Goal: Task Accomplishment & Management: Manage account settings

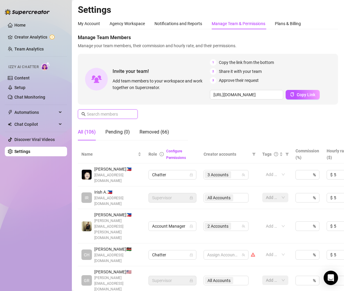
click at [112, 115] on input "text" at bounding box center [108, 114] width 42 height 7
click at [113, 113] on input "text" at bounding box center [108, 114] width 42 height 7
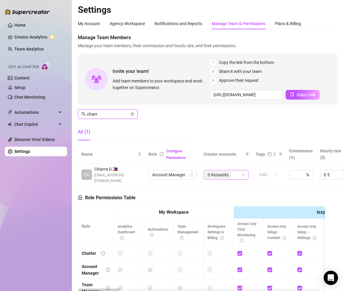
click at [223, 175] on span "3 Accounts" at bounding box center [217, 175] width 21 height 7
type input "chiarr"
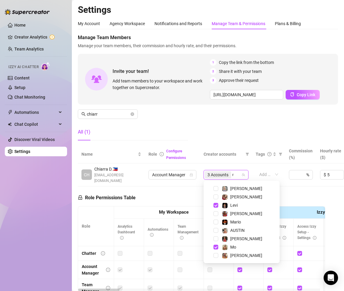
scroll to position [8, 0]
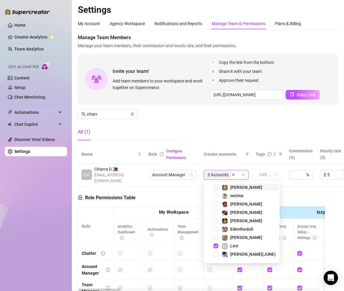
type input "na"
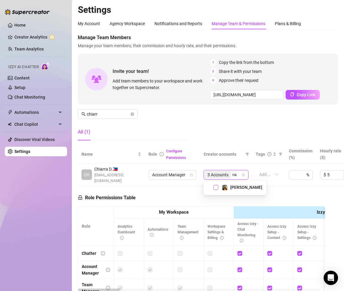
click at [216, 185] on span "Select tree node" at bounding box center [215, 187] width 5 height 5
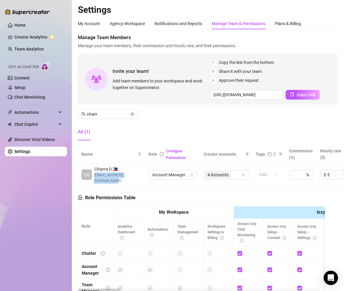
drag, startPoint x: 94, startPoint y: 175, endPoint x: 97, endPoint y: 179, distance: 4.7
click at [97, 179] on span "[EMAIL_ADDRESS][DOMAIN_NAME]" at bounding box center [117, 178] width 47 height 11
copy span "[EMAIL_ADDRESS][DOMAIN_NAME]"
click at [103, 183] on span "[EMAIL_ADDRESS][DOMAIN_NAME]" at bounding box center [117, 178] width 47 height 11
drag, startPoint x: 97, startPoint y: 179, endPoint x: 92, endPoint y: 175, distance: 6.8
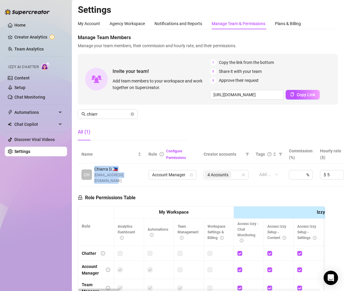
click at [92, 175] on div "CH Chiarra D. 🇵🇭 [EMAIL_ADDRESS][DOMAIN_NAME]" at bounding box center [111, 175] width 60 height 18
click at [106, 183] on span "[EMAIL_ADDRESS][DOMAIN_NAME]" at bounding box center [117, 178] width 47 height 11
drag, startPoint x: 100, startPoint y: 181, endPoint x: 95, endPoint y: 176, distance: 7.6
click at [95, 176] on span "[EMAIL_ADDRESS][DOMAIN_NAME]" at bounding box center [117, 178] width 47 height 11
copy span "[EMAIL_ADDRESS][DOMAIN_NAME]"
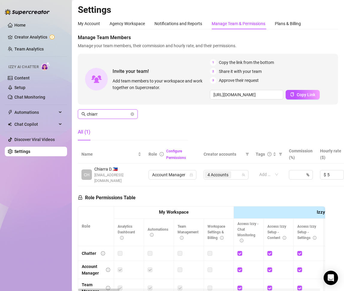
click at [106, 116] on input "chiarr" at bounding box center [108, 114] width 42 height 7
click at [211, 173] on div at bounding box center [223, 175] width 36 height 8
type input "zeph"
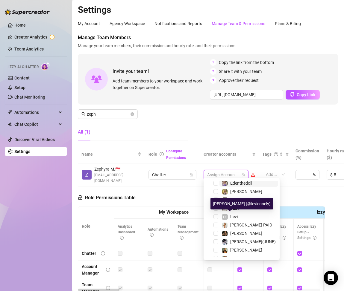
scroll to position [150, 0]
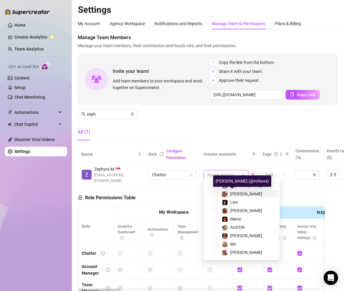
click at [236, 195] on span "[PERSON_NAME]" at bounding box center [246, 194] width 32 height 5
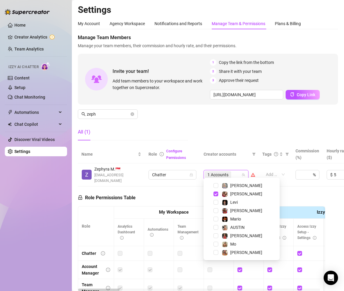
click at [182, 188] on div "Role Permissions Table Role My Workspace Izzy AI OnlyFans Side Menu OnlyFans Ch…" at bounding box center [201, 273] width 247 height 172
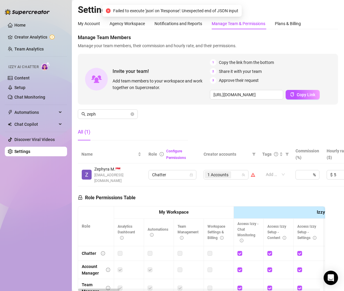
click at [229, 187] on div "Role Permissions Table Role My Workspace Izzy AI OnlyFans Side Menu OnlyFans Ch…" at bounding box center [201, 273] width 247 height 172
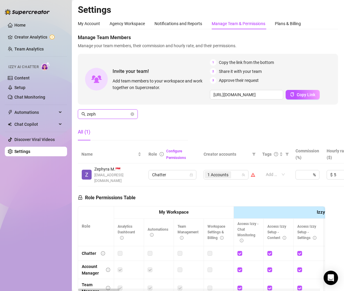
click at [104, 113] on input "zeph" at bounding box center [108, 114] width 42 height 7
click at [119, 121] on div "Manage Team Members Manage your team members, their commission and hourly rate,…" at bounding box center [208, 89] width 260 height 111
